Goal: Check status: Check status

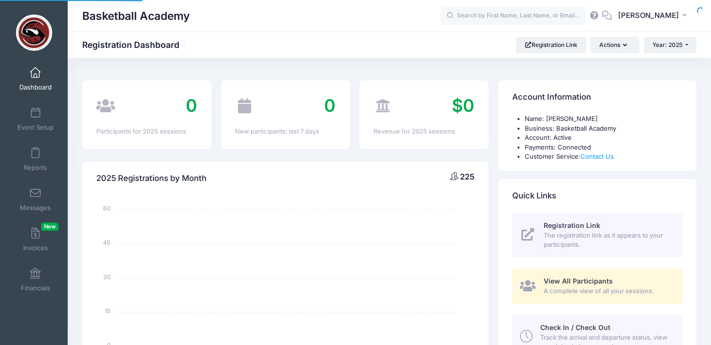
select select
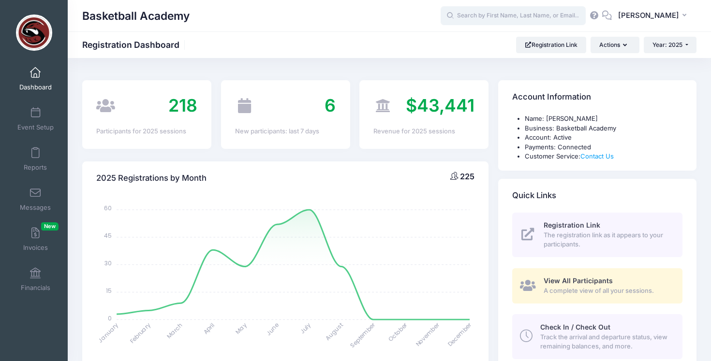
click at [499, 22] on input "text" at bounding box center [512, 15] width 145 height 19
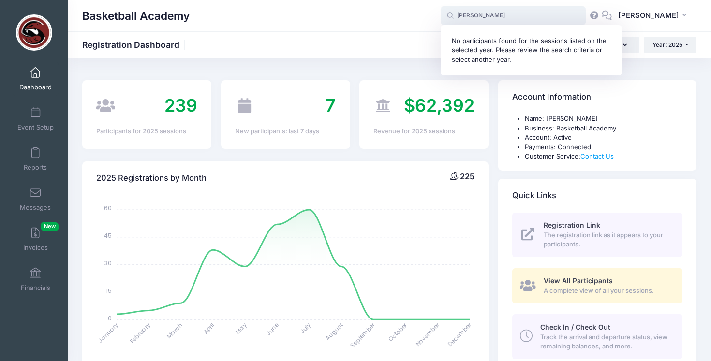
drag, startPoint x: 478, startPoint y: 16, endPoint x: 456, endPoint y: 16, distance: 21.8
click at [456, 16] on span "max ramos No participants found for the sessions listed on the selected year. P…" at bounding box center [512, 15] width 145 height 19
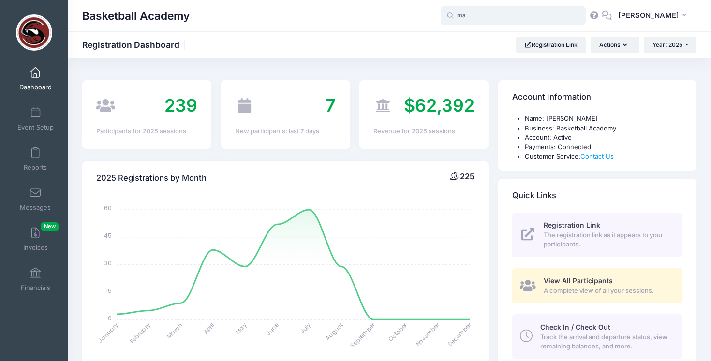
type input "m"
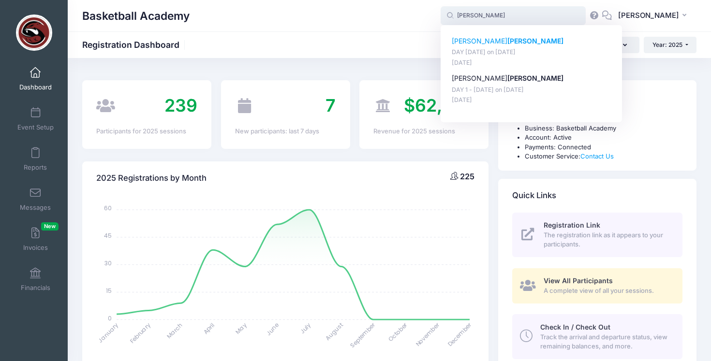
click at [486, 36] on p "Maxwell Ramos" at bounding box center [532, 41] width 160 height 10
type input "Maxwell Ramos (DAY 2 - August 10, Aug-10, 2025)"
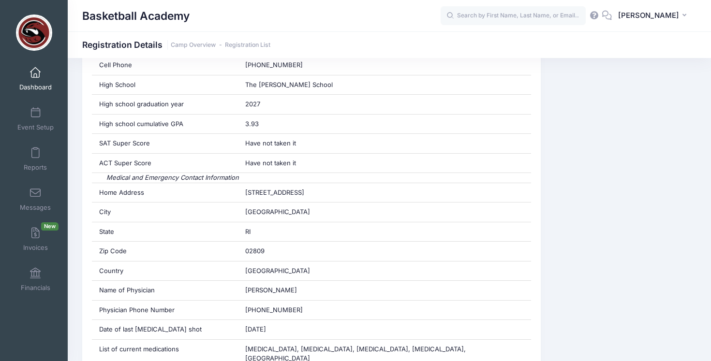
scroll to position [379, 0]
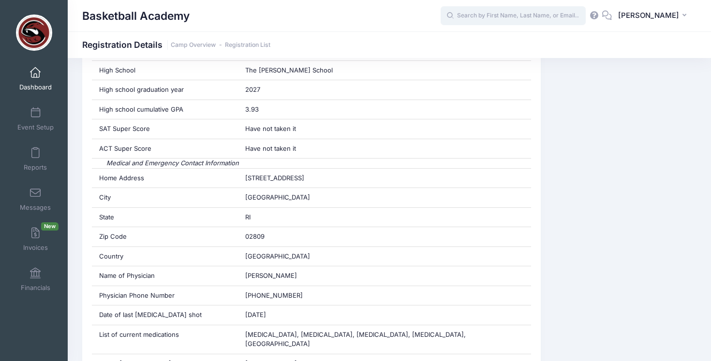
click at [482, 12] on input "text" at bounding box center [512, 15] width 145 height 19
click at [479, 40] on p "Joseph Vatner" at bounding box center [532, 41] width 160 height 10
type input "Joseph Vatner (DAY 1 - August 9, Aug-09, 2025)"
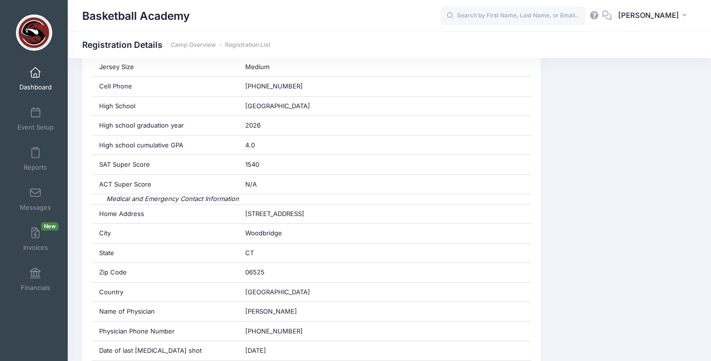
scroll to position [349, 0]
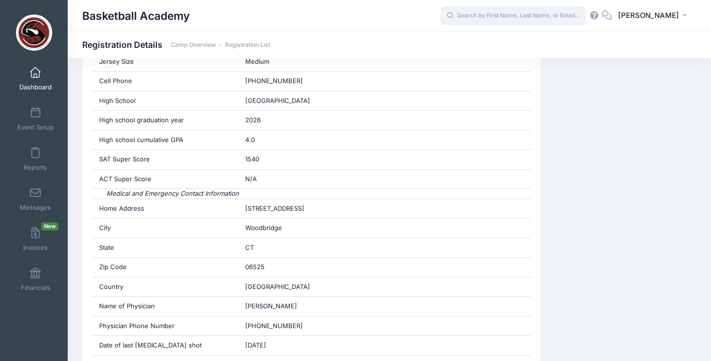
click at [479, 15] on input "text" at bounding box center [512, 15] width 145 height 19
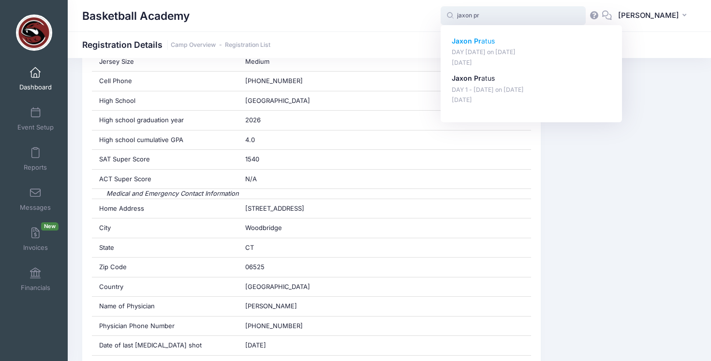
click at [469, 39] on strong "Jaxon Pr" at bounding box center [466, 41] width 29 height 8
type input "Jaxon Pratus (DAY 2 - August 10, Aug-10, 2025)"
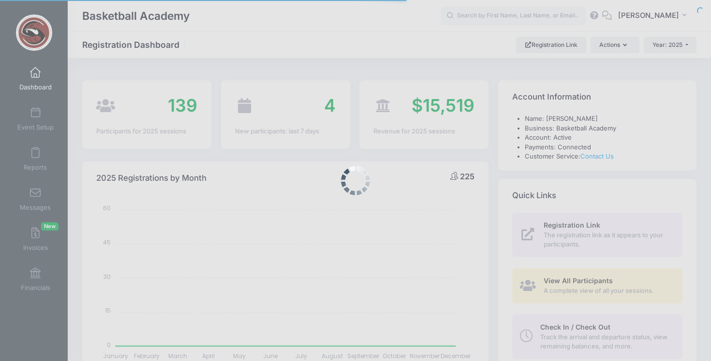
select select
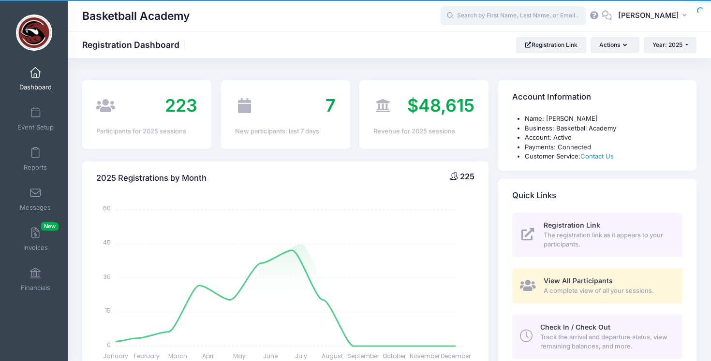
click at [483, 16] on input "text" at bounding box center [512, 15] width 145 height 19
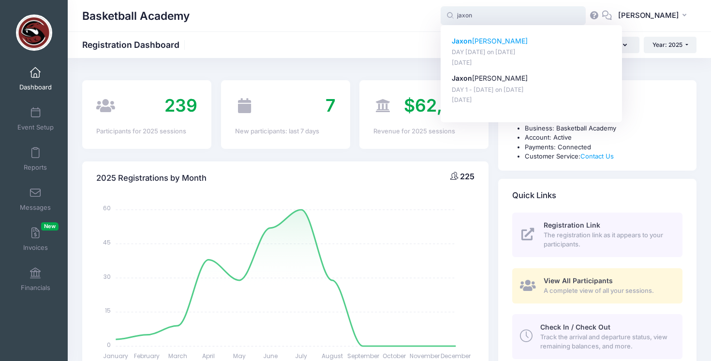
click at [491, 43] on p "[PERSON_NAME]" at bounding box center [532, 41] width 160 height 10
type input "[PERSON_NAME] (DAY [DATE], [DATE])"
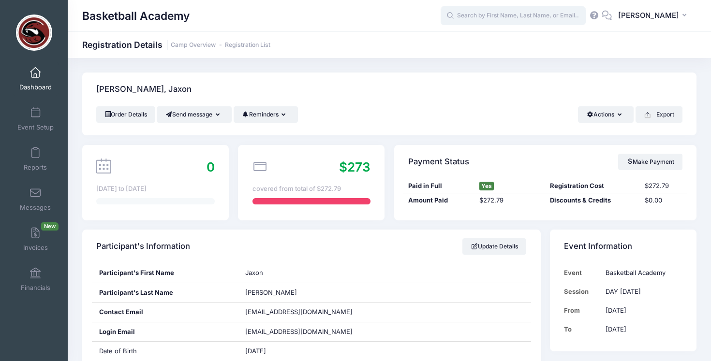
click at [489, 23] on input "text" at bounding box center [512, 15] width 145 height 19
type input "d"
click at [507, 40] on strong "Fein" at bounding box center [514, 41] width 14 height 8
type input "Nicholas Fein (DAY 2 - August 10, Aug-10, 2025)"
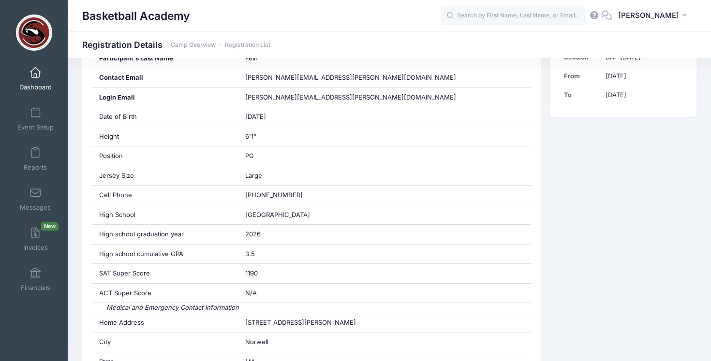
scroll to position [234, 0]
click at [512, 19] on input "text" at bounding box center [512, 15] width 145 height 19
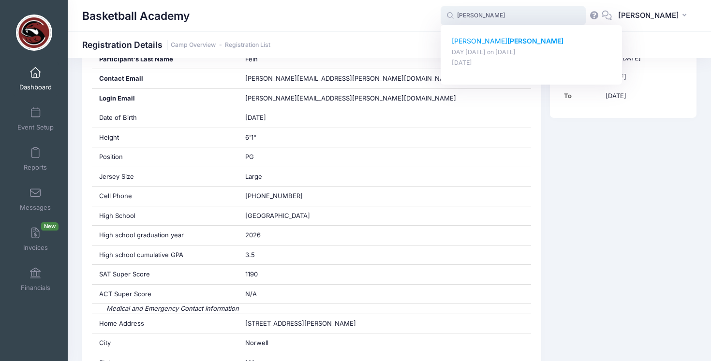
click at [507, 37] on strong "Weir" at bounding box center [535, 41] width 56 height 8
type input "Jonathan Weir (DAY 2 - August 10, Aug-10, 2025)"
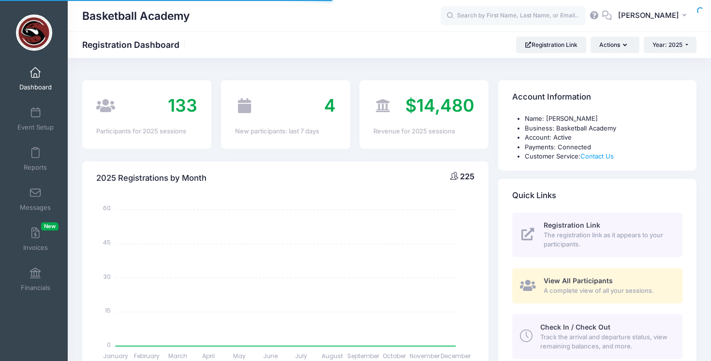
select select
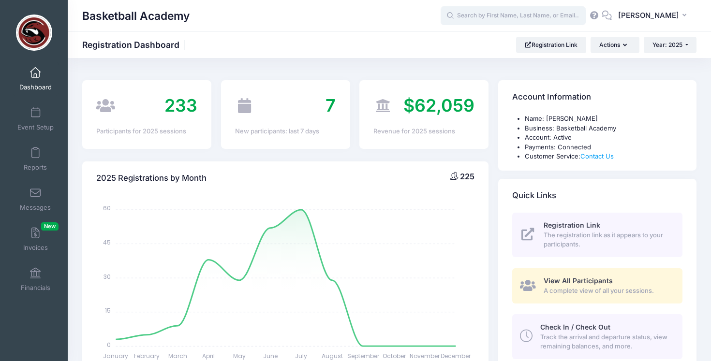
click at [493, 14] on input "text" at bounding box center [512, 15] width 145 height 19
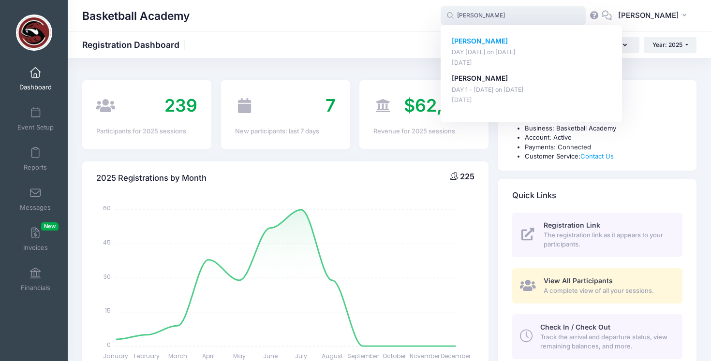
click at [477, 37] on strong "[PERSON_NAME]" at bounding box center [480, 41] width 56 height 8
type input "[PERSON_NAME] (DAY [DATE], [DATE])"
